Goal: Information Seeking & Learning: Find specific fact

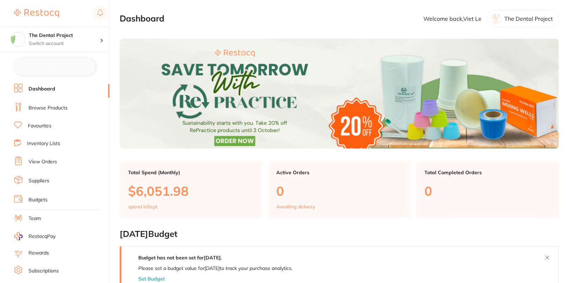
checkbox input "false"
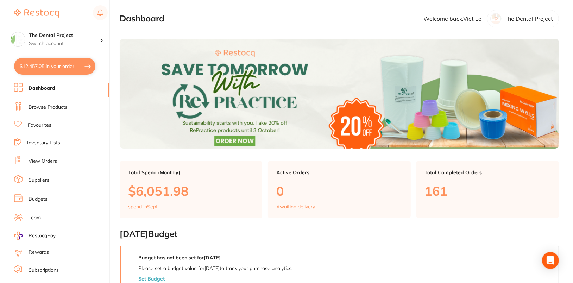
click at [57, 110] on li "Browse Products" at bounding box center [61, 107] width 95 height 11
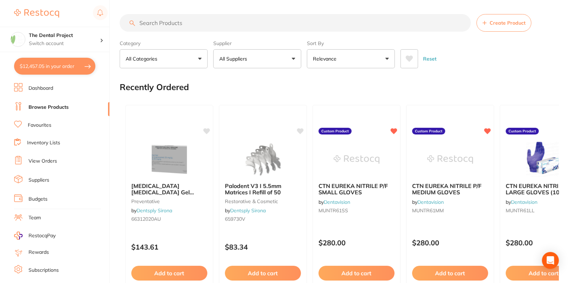
click at [292, 61] on button "All Suppliers" at bounding box center [257, 58] width 88 height 19
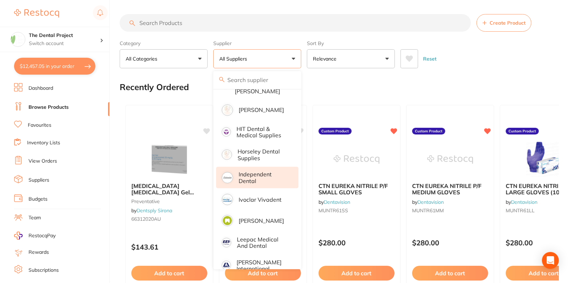
scroll to position [382, 0]
click at [266, 171] on p "Independent Dental" at bounding box center [264, 177] width 50 height 13
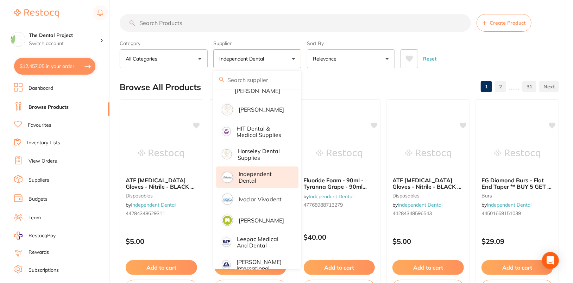
click at [538, 50] on div "Reset" at bounding box center [476, 56] width 153 height 25
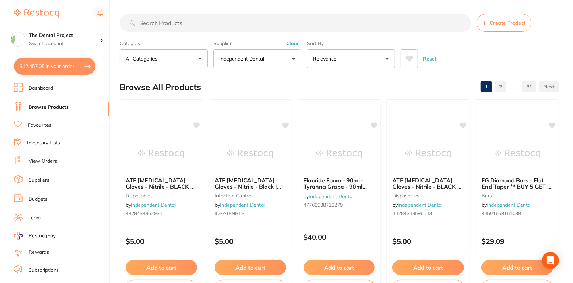
click at [281, 30] on input "search" at bounding box center [295, 23] width 351 height 18
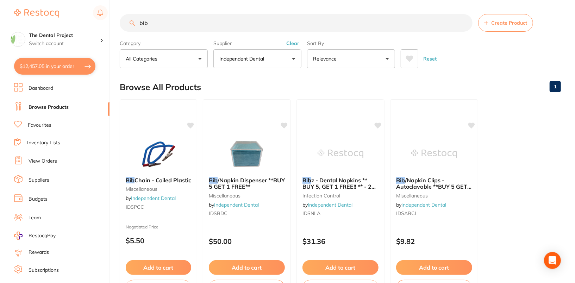
scroll to position [167, 0]
click at [335, 138] on img at bounding box center [340, 153] width 46 height 36
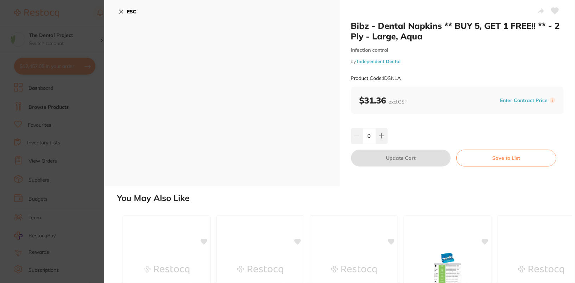
click at [125, 7] on button "ESC" at bounding box center [127, 12] width 18 height 12
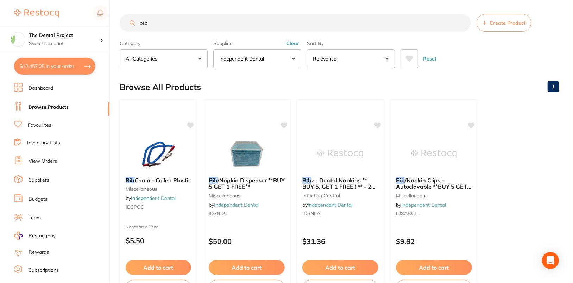
click at [248, 24] on input "bib" at bounding box center [295, 23] width 351 height 18
paste input "IDSNLA"
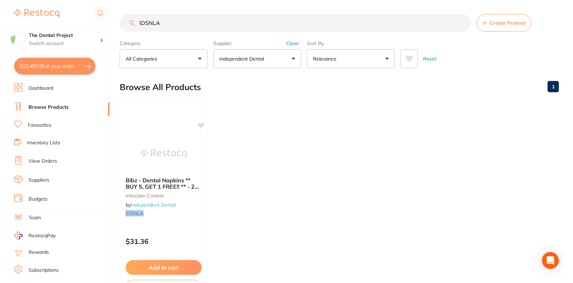
type input "IDSNLA"
click at [160, 138] on img at bounding box center [163, 153] width 46 height 36
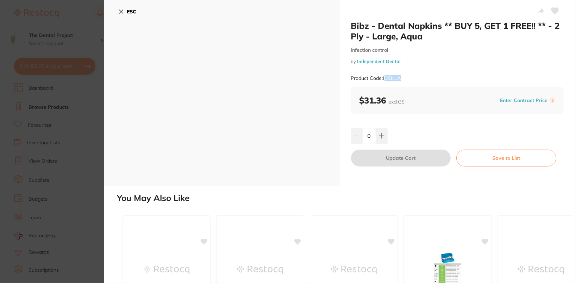
drag, startPoint x: 384, startPoint y: 78, endPoint x: 409, endPoint y: 78, distance: 25.0
click at [409, 78] on div "Product Code: IDSNLA" at bounding box center [457, 78] width 213 height 17
drag, startPoint x: 382, startPoint y: 78, endPoint x: 403, endPoint y: 80, distance: 20.9
click at [403, 80] on div "Product Code: IDSNLA" at bounding box center [457, 78] width 213 height 17
drag, startPoint x: 413, startPoint y: 78, endPoint x: 405, endPoint y: 77, distance: 8.2
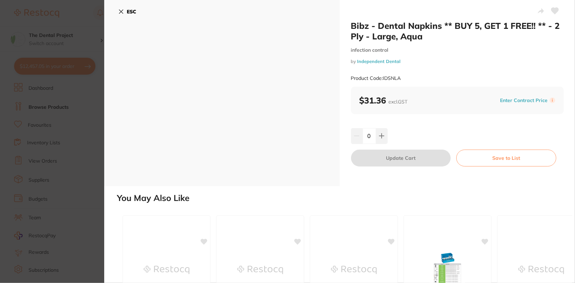
click at [413, 78] on div "Product Code: IDSNLA" at bounding box center [457, 78] width 213 height 17
drag, startPoint x: 405, startPoint y: 77, endPoint x: 382, endPoint y: 78, distance: 23.2
click at [382, 78] on div "Product Code: IDSNLA" at bounding box center [457, 78] width 213 height 17
copy small "IDSNLA"
click at [126, 13] on button "ESC" at bounding box center [127, 12] width 18 height 12
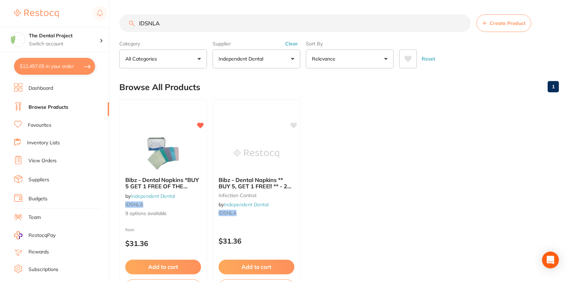
scroll to position [1, 0]
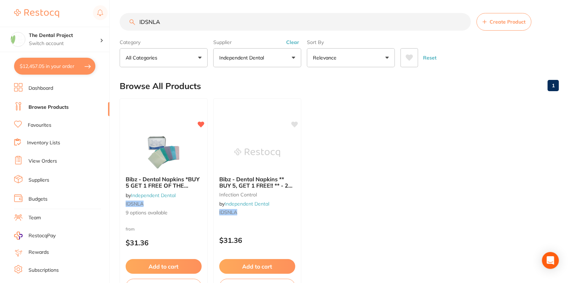
click at [400, 128] on ul "Bibz - Dental Napkins *BUY 5 GET 1 FREE OF THE SAME**PRICE DROP** by Independen…" at bounding box center [339, 199] width 439 height 202
click at [176, 139] on img at bounding box center [163, 152] width 46 height 36
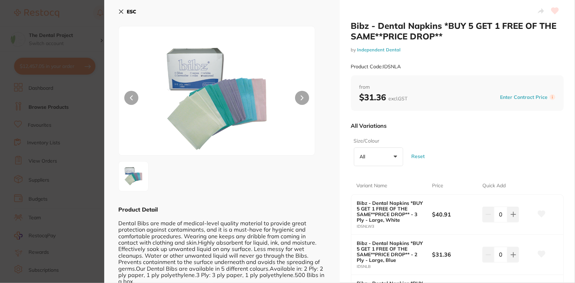
click at [457, 133] on div "All Variations" at bounding box center [457, 125] width 213 height 18
